Goal: Task Accomplishment & Management: Manage account settings

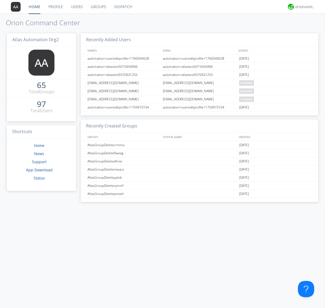
click at [77, 7] on link "Users" at bounding box center [77, 7] width 20 height 14
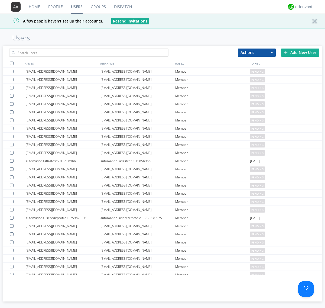
click at [300, 52] on div "Add New User" at bounding box center [300, 53] width 38 height 8
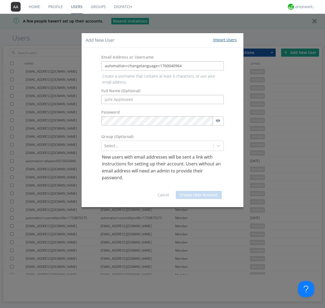
type input "automation+changelanguage+1760040964"
click at [199, 191] on button "Create User Account" at bounding box center [199, 195] width 46 height 8
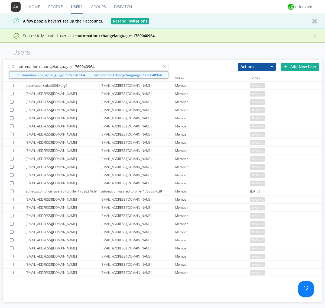
type input "automation+changelanguage+1760040964"
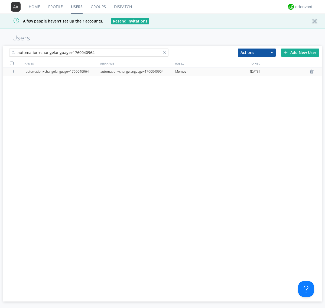
click at [138, 71] on div "automation+changelanguage+1760040964" at bounding box center [138, 72] width 75 height 8
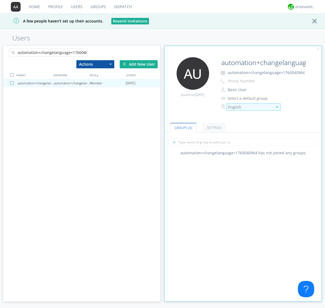
click at [251, 107] on div "English" at bounding box center [250, 106] width 45 height 5
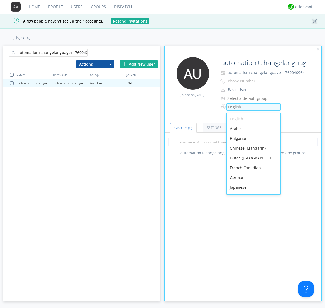
scroll to position [77, 0]
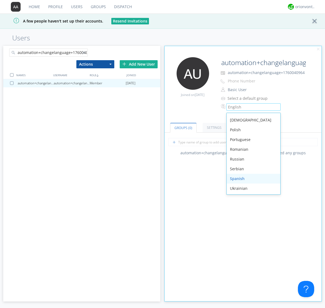
click at [252, 179] on div "Spanish" at bounding box center [254, 179] width 54 height 10
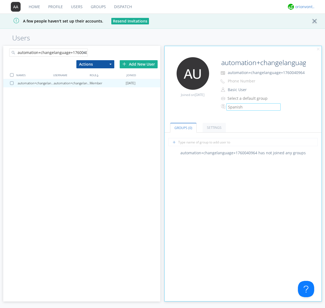
click at [304, 7] on div "orionvontas+atlas+automation+org2" at bounding box center [306, 6] width 20 height 5
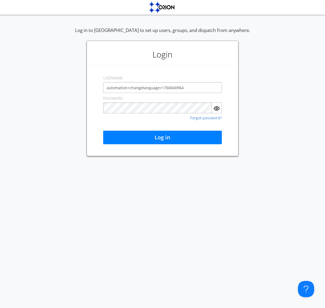
type input "automation+changelanguage+1760040964"
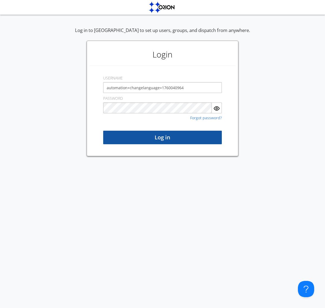
click at [163, 137] on button "Log in" at bounding box center [162, 138] width 119 height 14
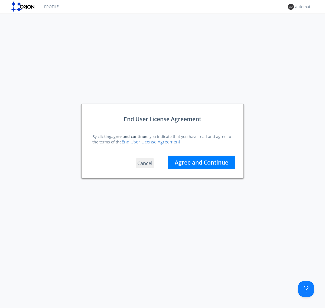
click at [202, 162] on button "Agree and Continue" at bounding box center [202, 163] width 68 height 14
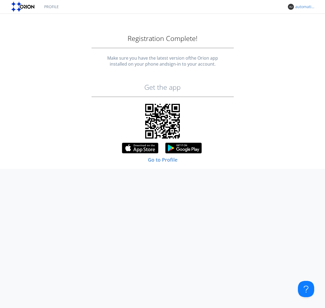
click at [51, 7] on link "Profile" at bounding box center [51, 7] width 23 height 14
click at [304, 7] on div "automation+changelanguage+1760040964" at bounding box center [306, 6] width 20 height 5
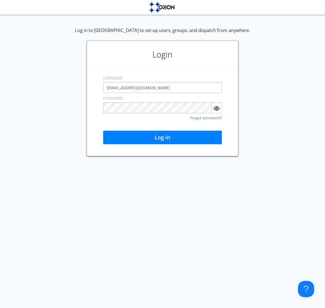
type input "[EMAIL_ADDRESS][DOMAIN_NAME]"
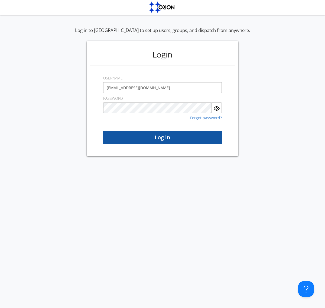
click at [163, 137] on button "Log in" at bounding box center [162, 138] width 119 height 14
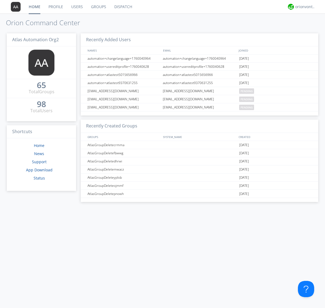
click at [77, 7] on link "Users" at bounding box center [77, 7] width 20 height 14
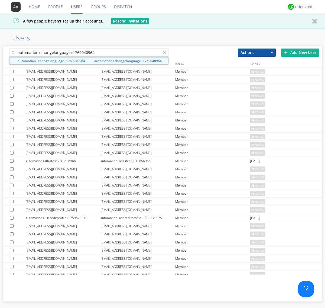
type input "automation+changelanguage+1760040964"
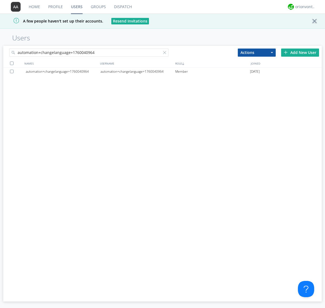
click at [13, 71] on div at bounding box center [12, 72] width 5 height 4
click at [257, 52] on button "Actions" at bounding box center [257, 53] width 38 height 8
click at [0, 0] on link "Delete User" at bounding box center [0, 0] width 0 height 0
